Goal: Information Seeking & Learning: Learn about a topic

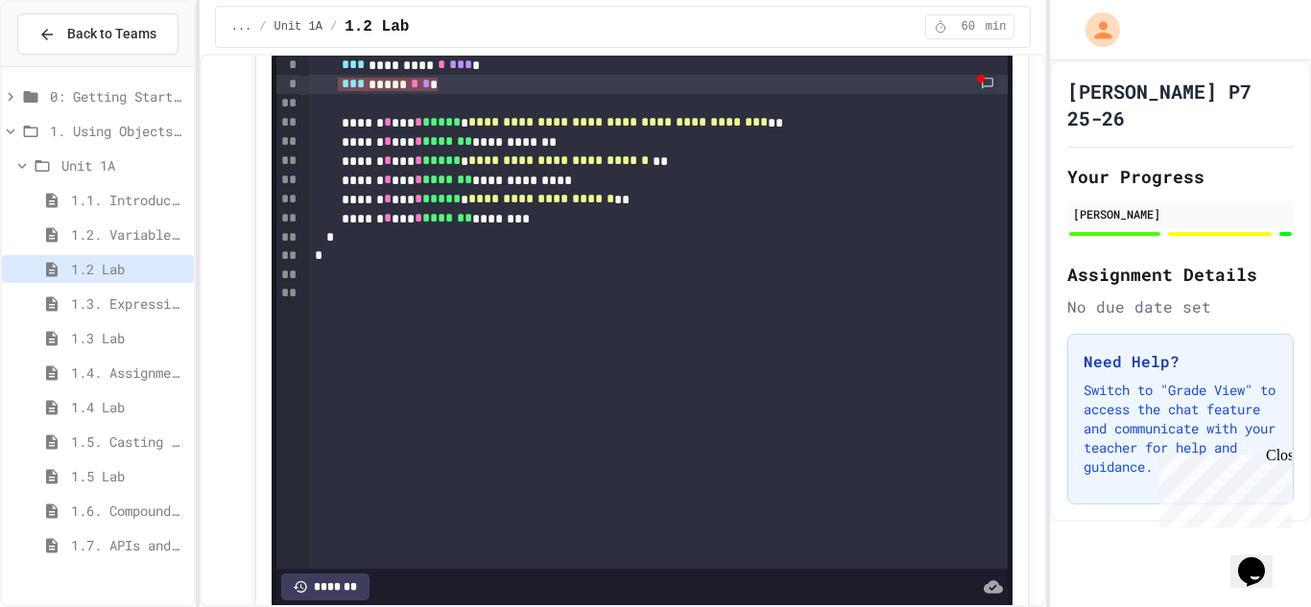
scroll to position [330, 0]
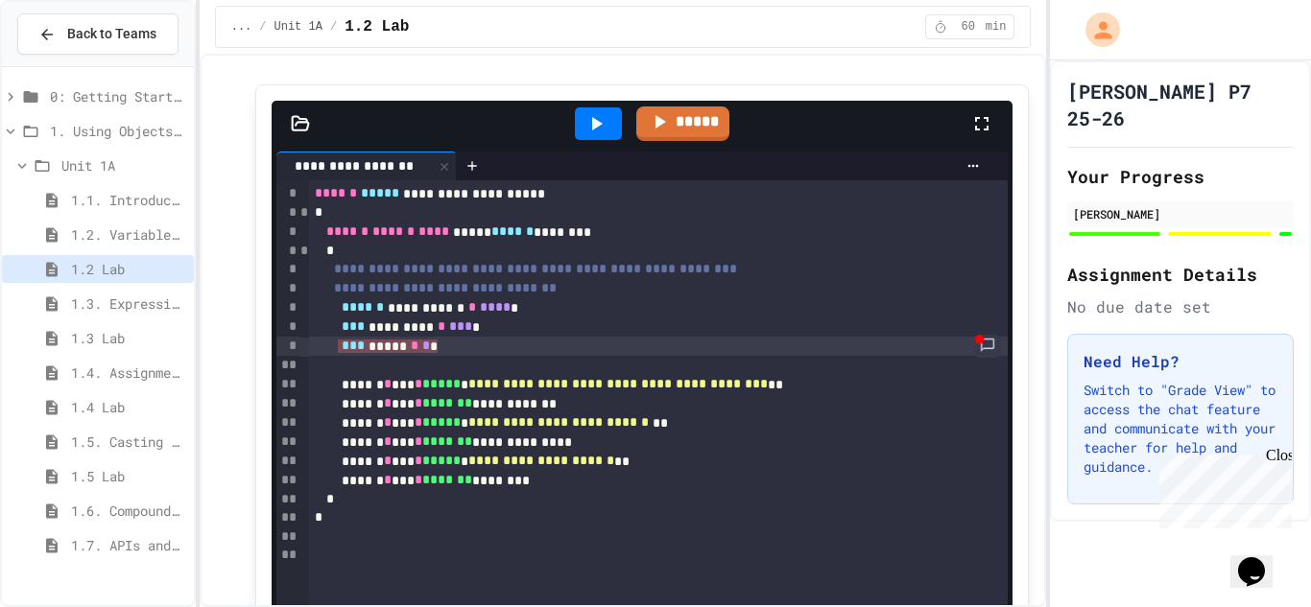
click at [985, 350] on link at bounding box center [987, 346] width 25 height 23
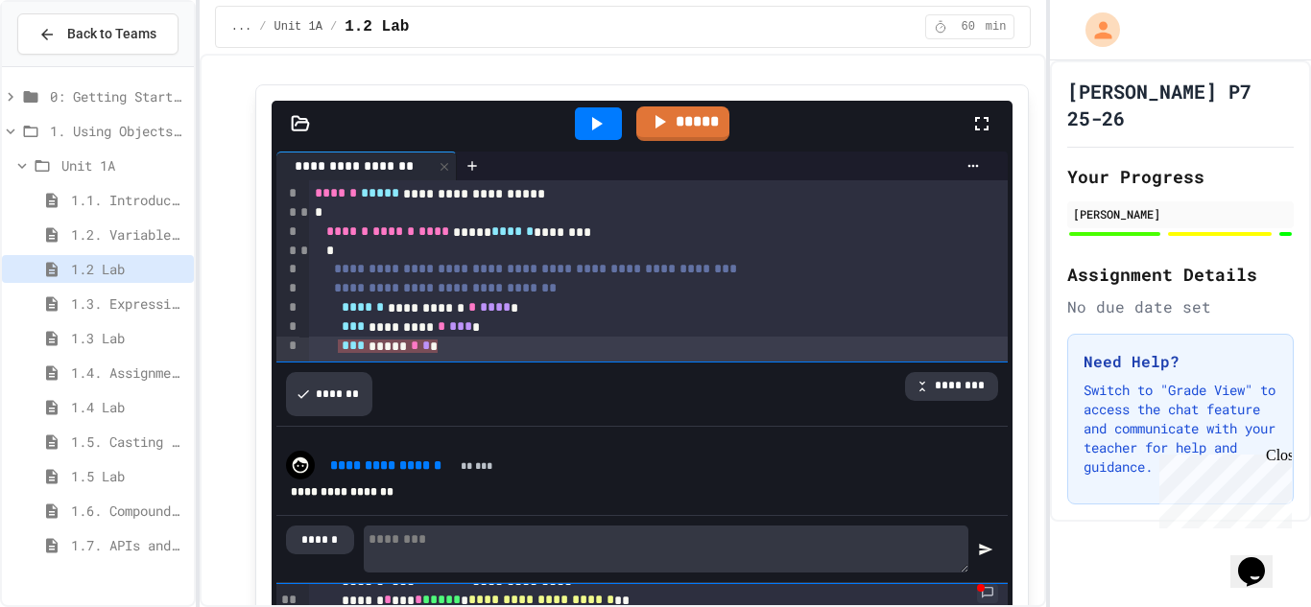
scroll to position [424, 0]
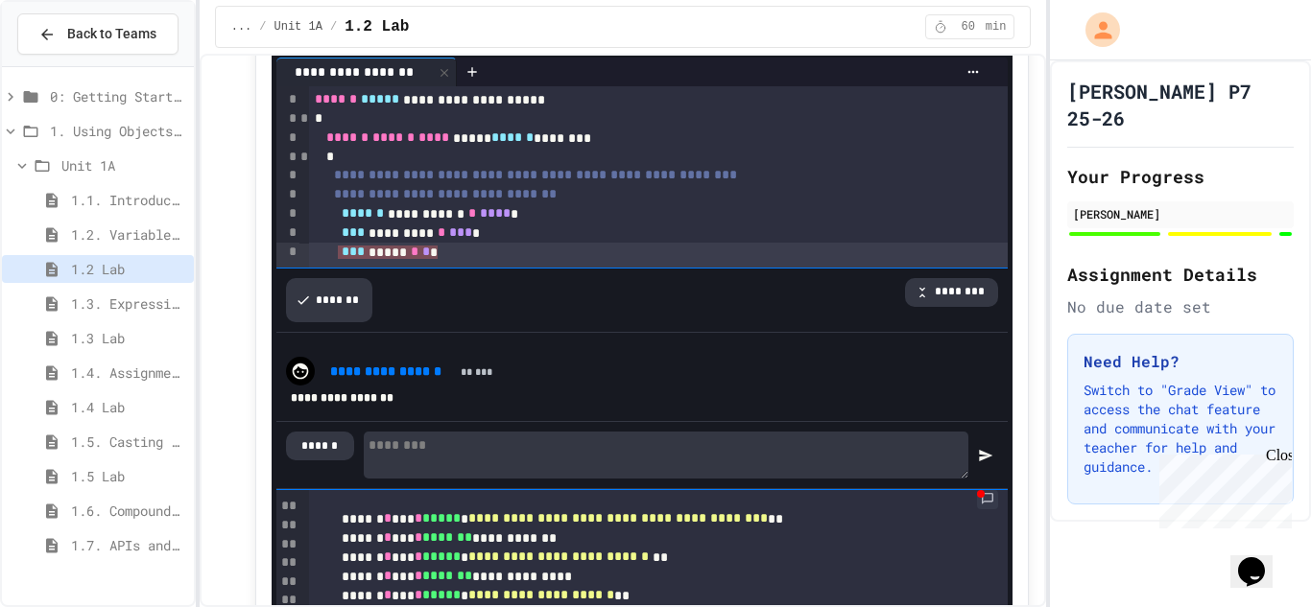
click at [99, 538] on span "1.7. APIs and Libraries" at bounding box center [128, 545] width 115 height 20
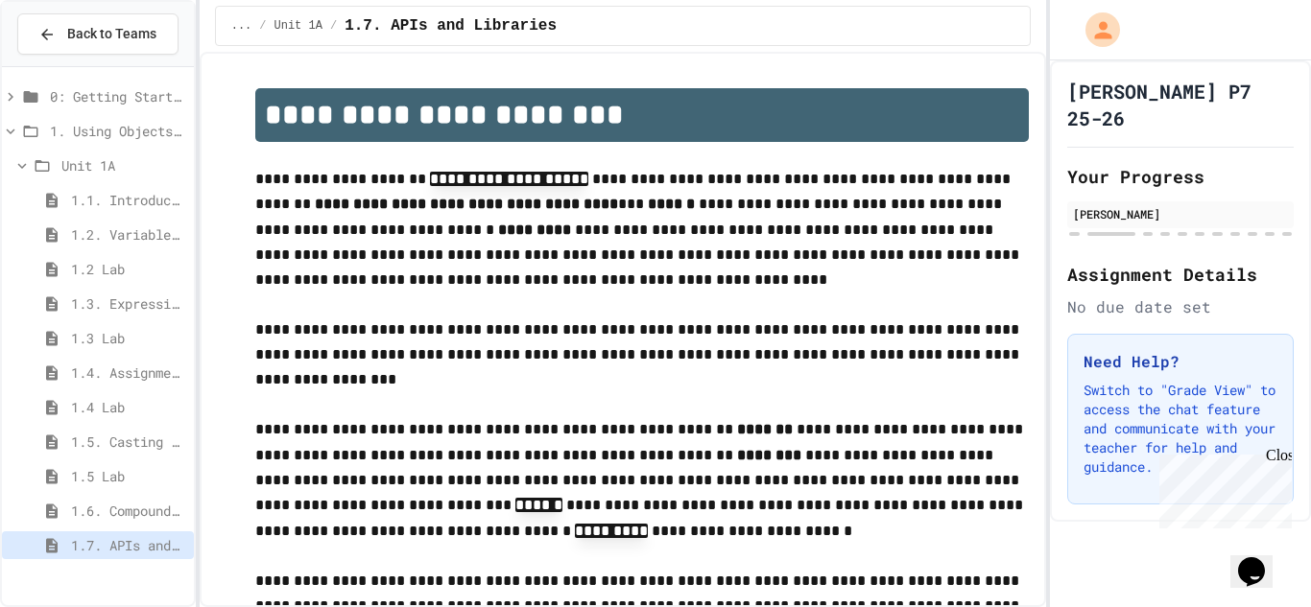
click at [125, 517] on span "1.6. Compound Assignment Operators" at bounding box center [128, 511] width 115 height 20
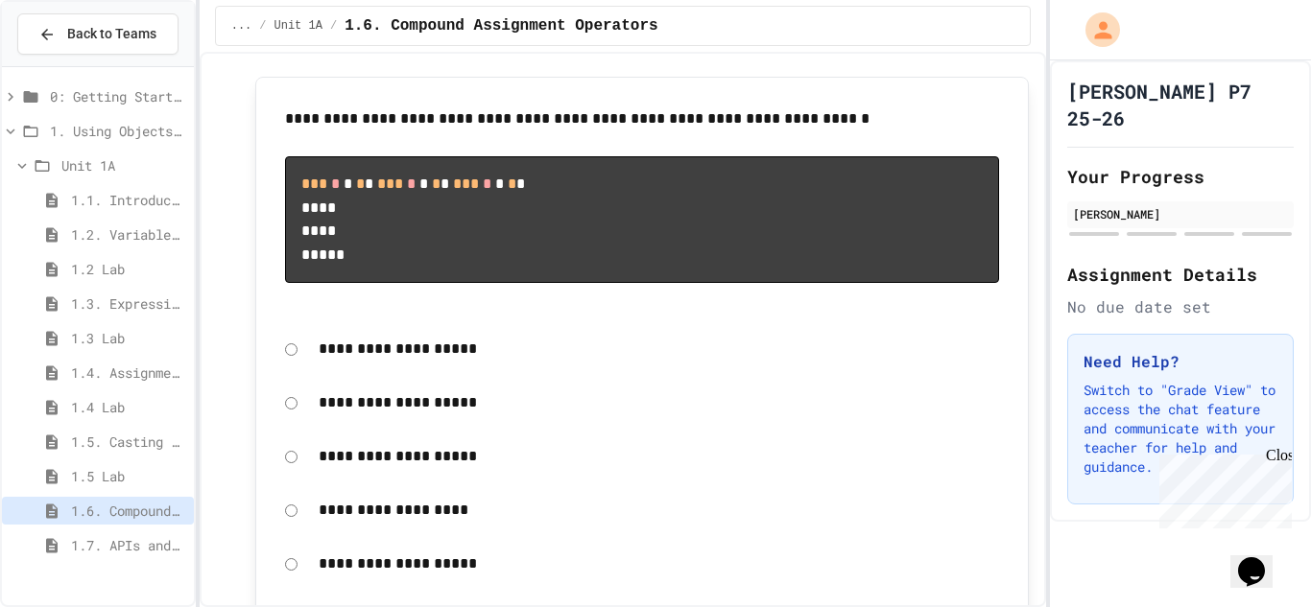
scroll to position [2533, 0]
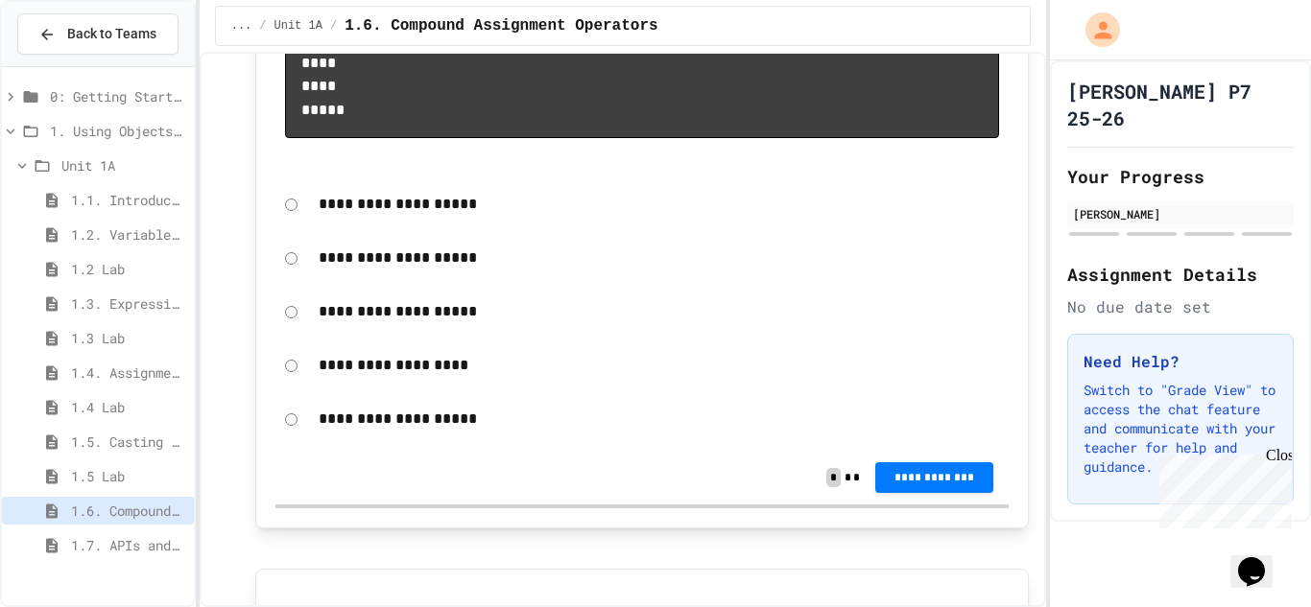
click at [926, 486] on span "**********" at bounding box center [934, 477] width 87 height 15
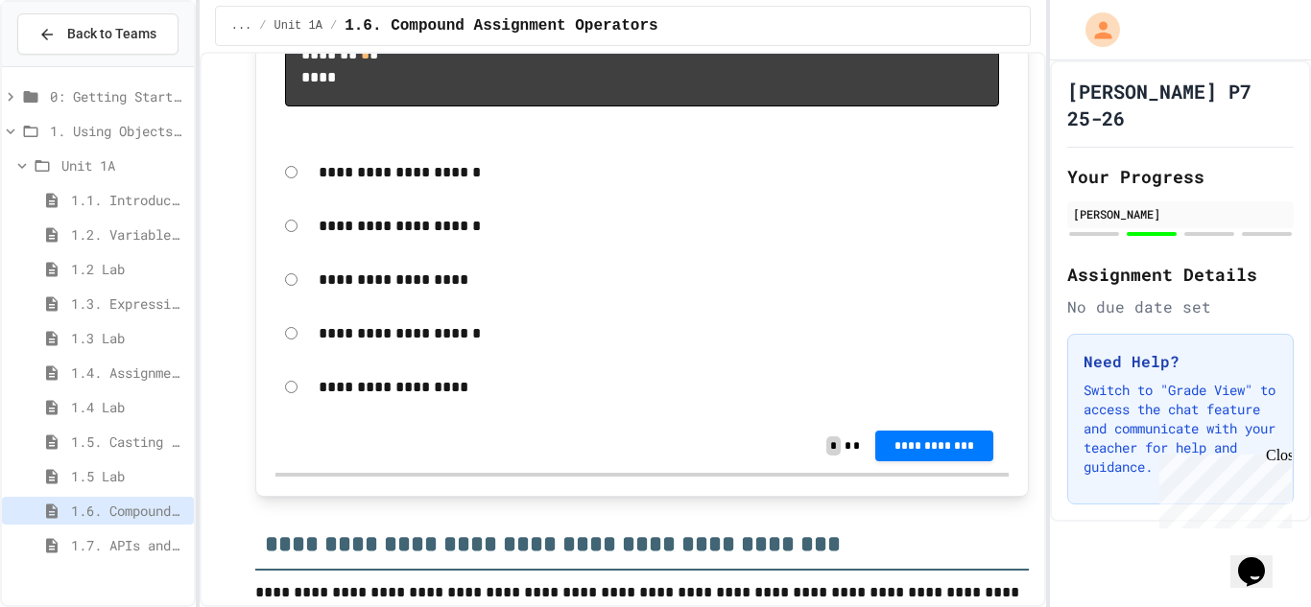
scroll to position [3215, 0]
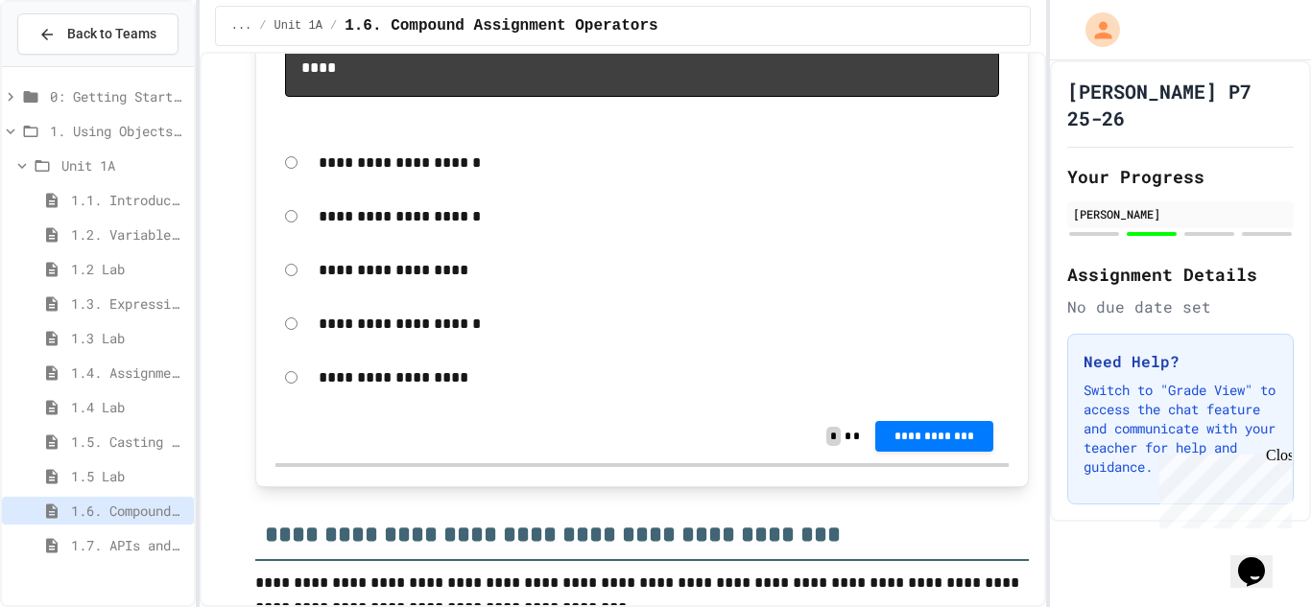
click at [898, 444] on span "**********" at bounding box center [934, 436] width 87 height 15
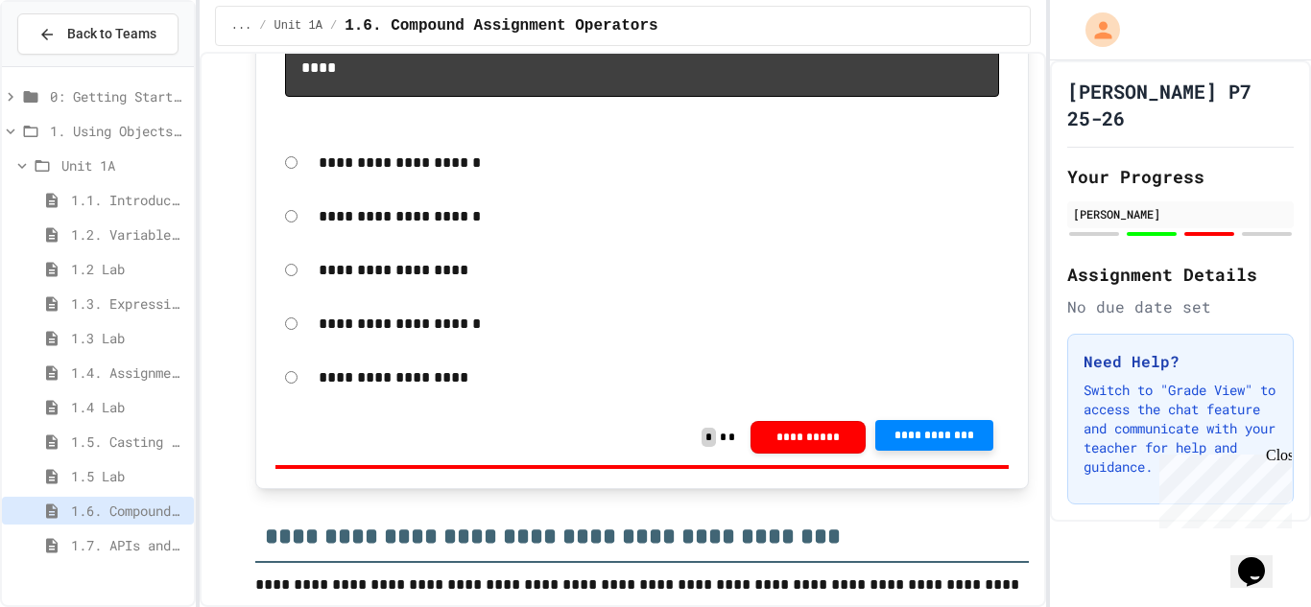
click at [1215, 202] on div "[PERSON_NAME]" at bounding box center [1180, 215] width 226 height 27
click at [1207, 202] on div "[PERSON_NAME]" at bounding box center [1180, 215] width 226 height 27
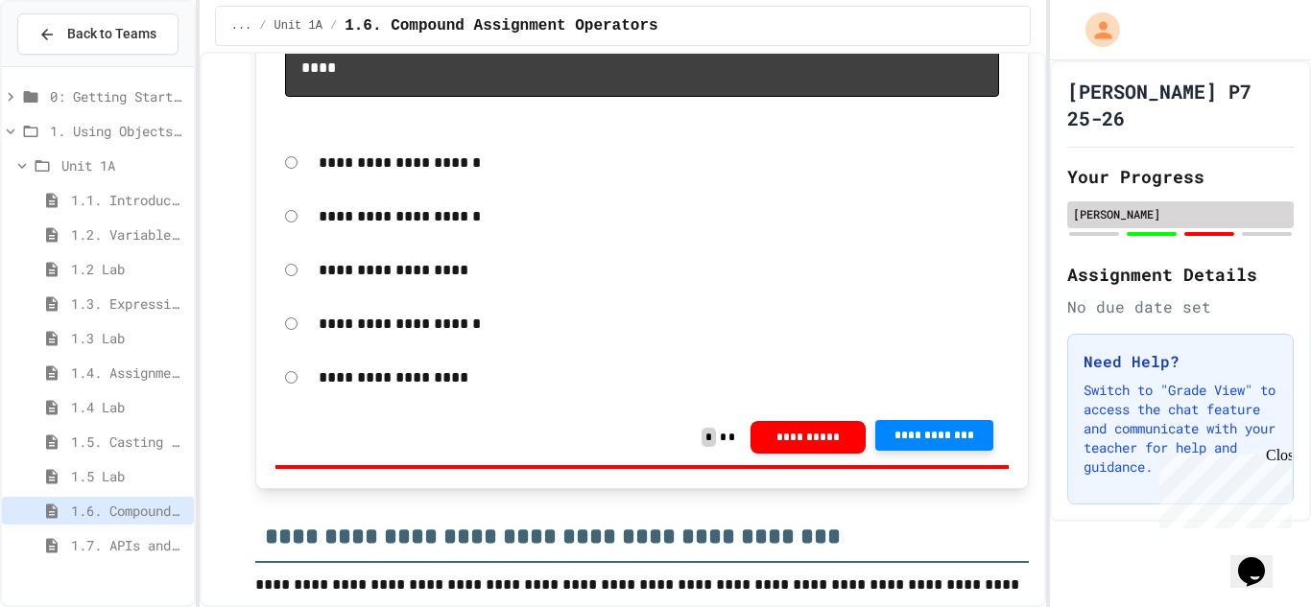
click at [1212, 205] on div "[PERSON_NAME]" at bounding box center [1180, 213] width 215 height 17
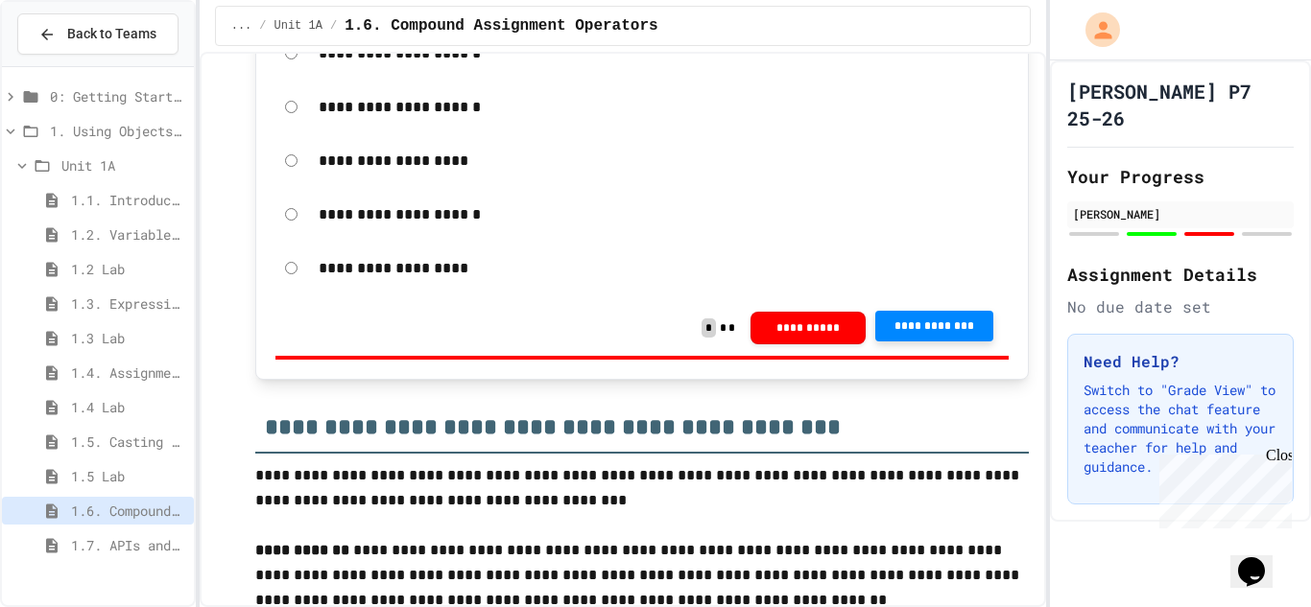
scroll to position [3317, 0]
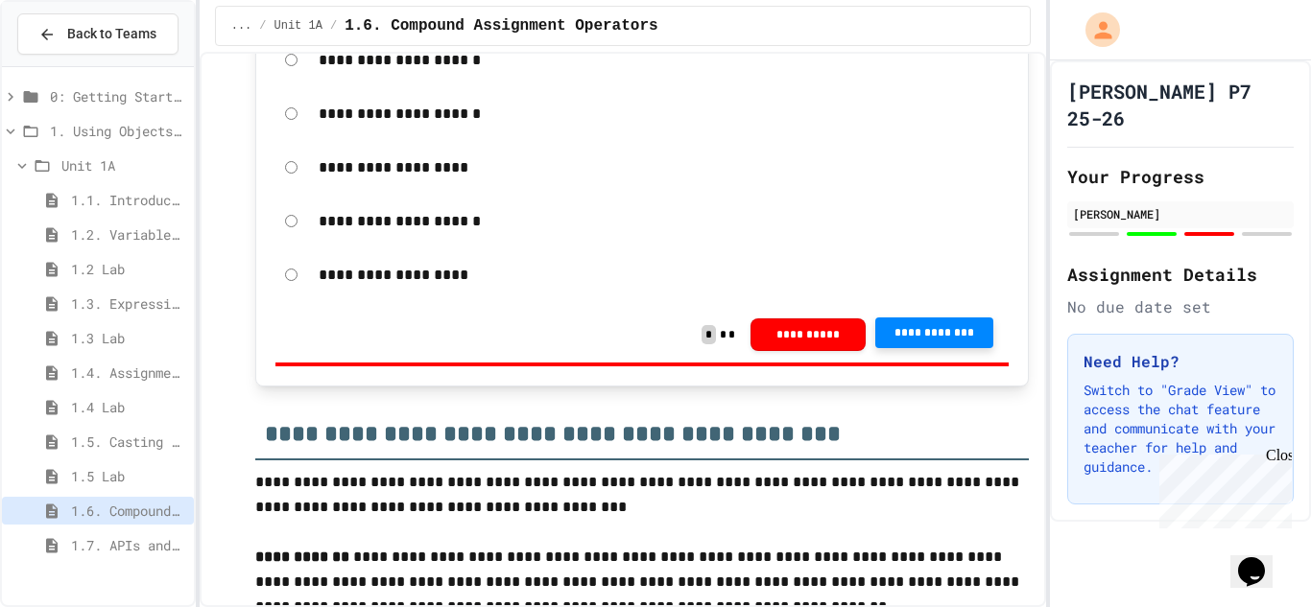
click at [915, 341] on span "**********" at bounding box center [934, 332] width 87 height 15
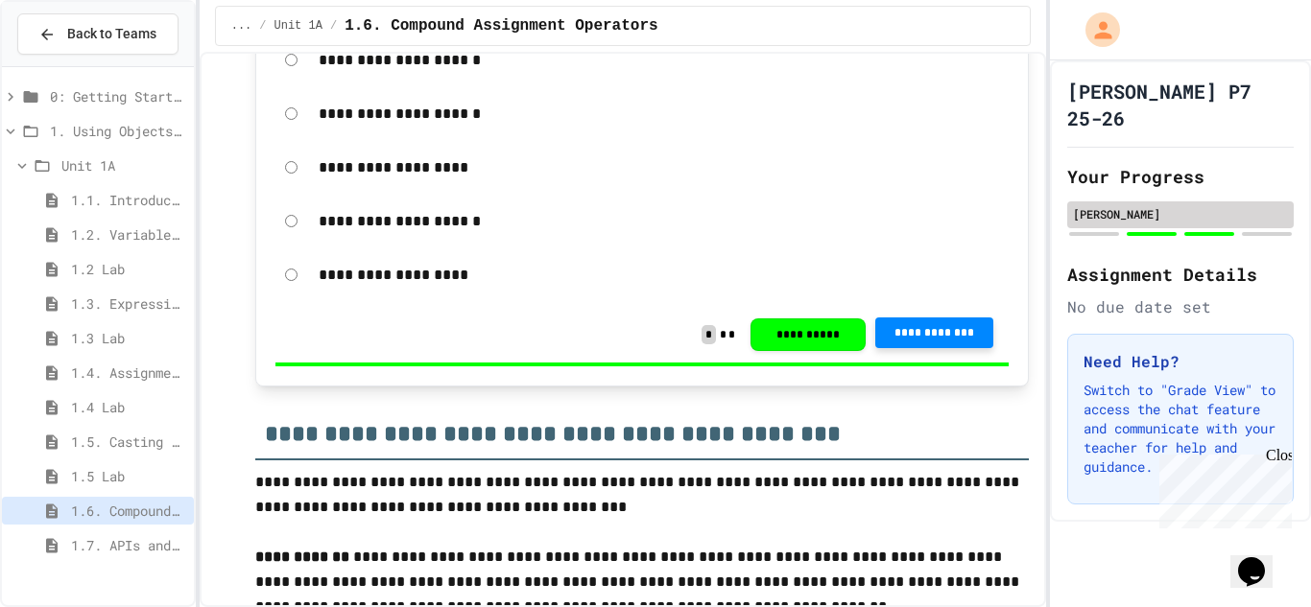
click at [1207, 205] on div "[PERSON_NAME]" at bounding box center [1180, 213] width 215 height 17
click at [1200, 205] on div "[PERSON_NAME]" at bounding box center [1180, 213] width 215 height 17
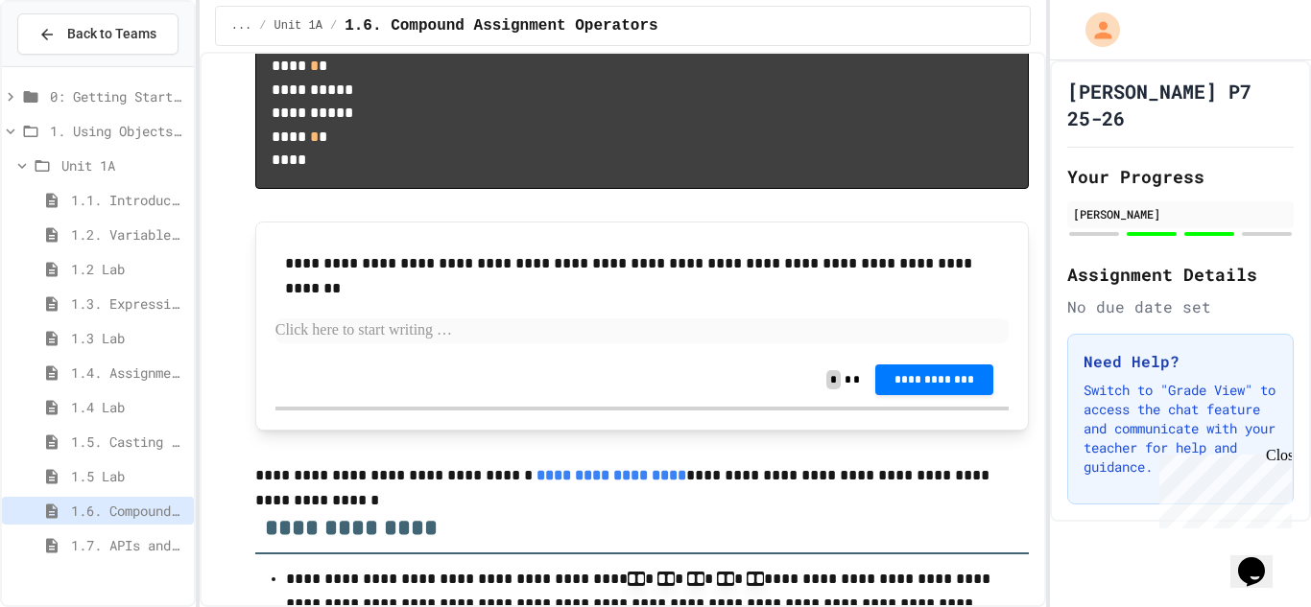
scroll to position [4465, 0]
click at [600, 343] on p at bounding box center [642, 330] width 734 height 25
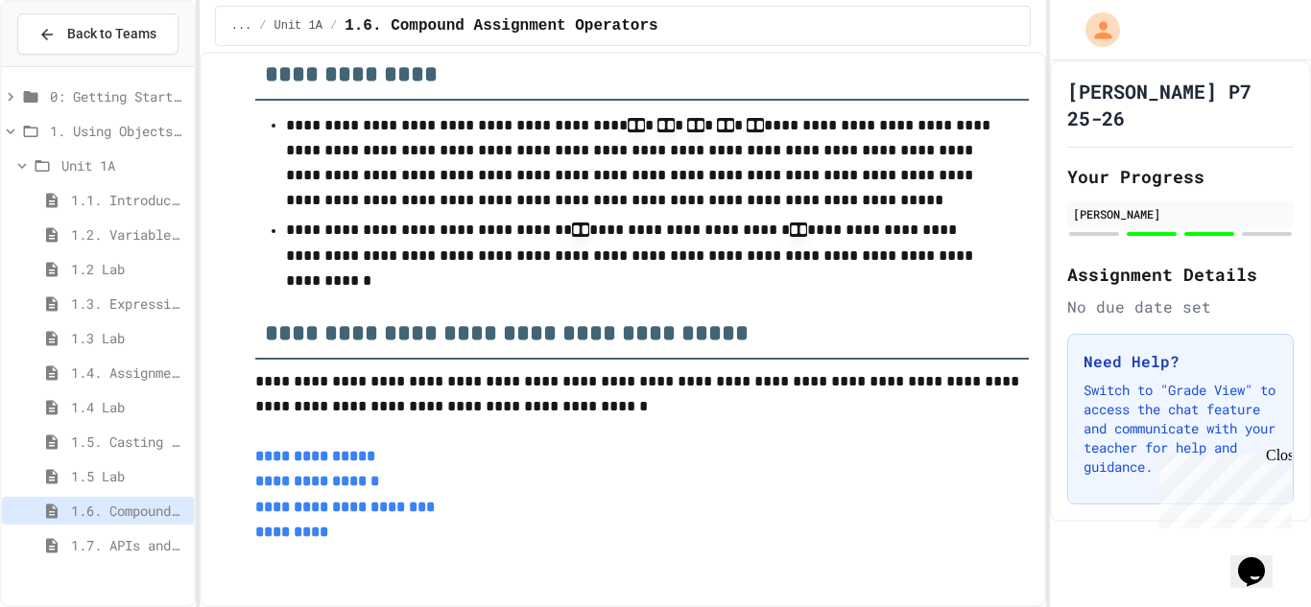
scroll to position [4880, 0]
